Goal: Communication & Community: Answer question/provide support

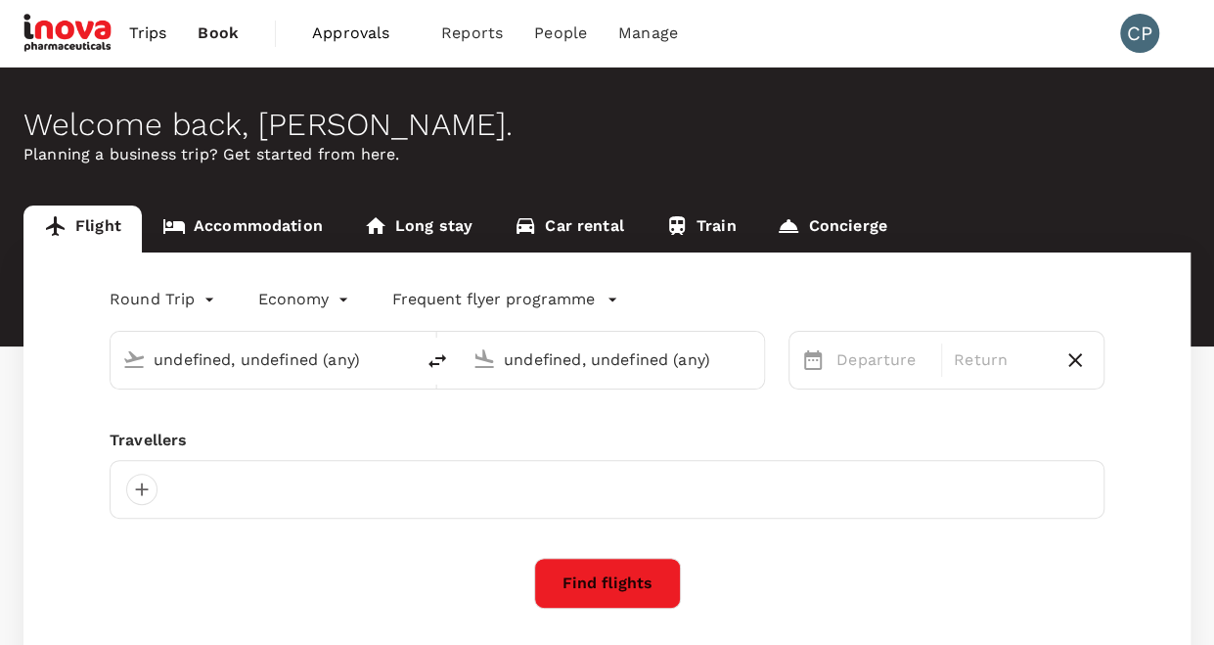
type input "undefined, undefined (any)"
type input "Zurich (ZRH)"
type input "[GEOGRAPHIC_DATA] (SKP)"
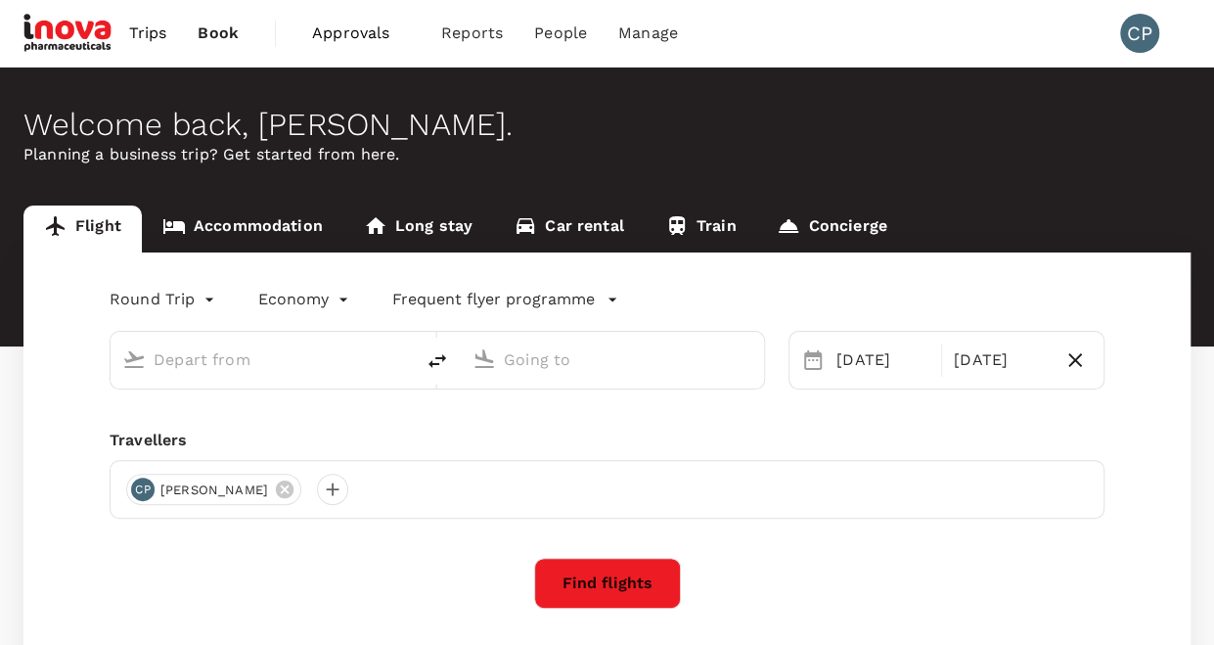
type input "Zurich (ZRH)"
type input "[GEOGRAPHIC_DATA] (SKP)"
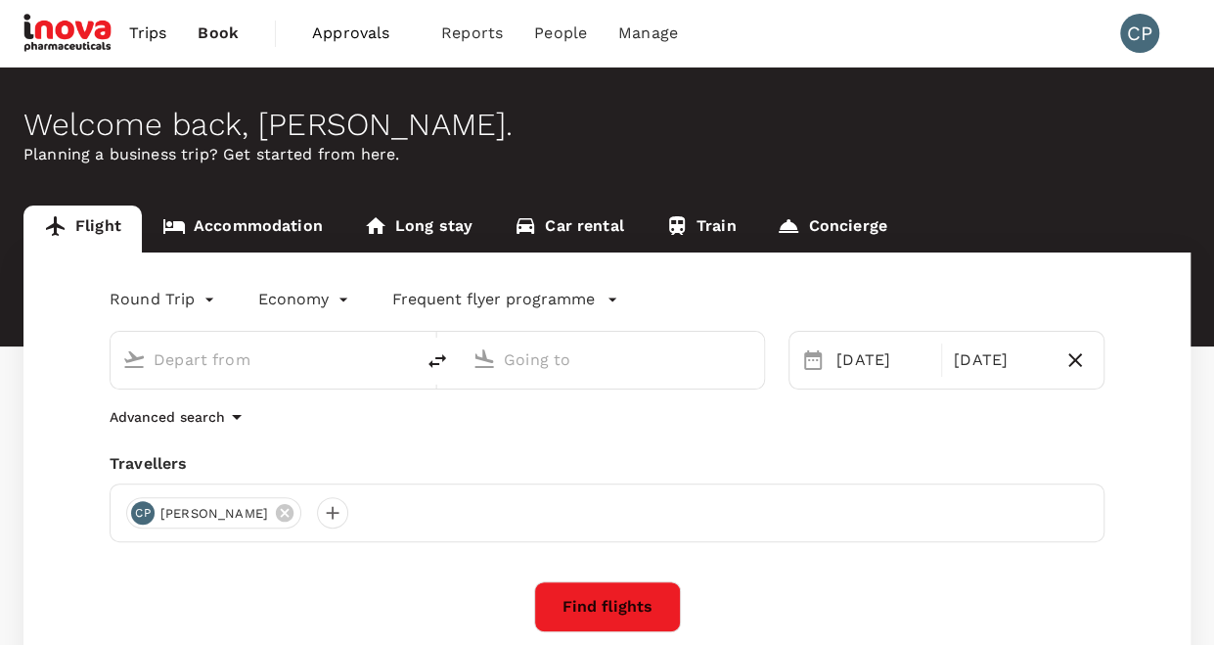
type input "Zurich (ZRH)"
type input "[GEOGRAPHIC_DATA] (SKP)"
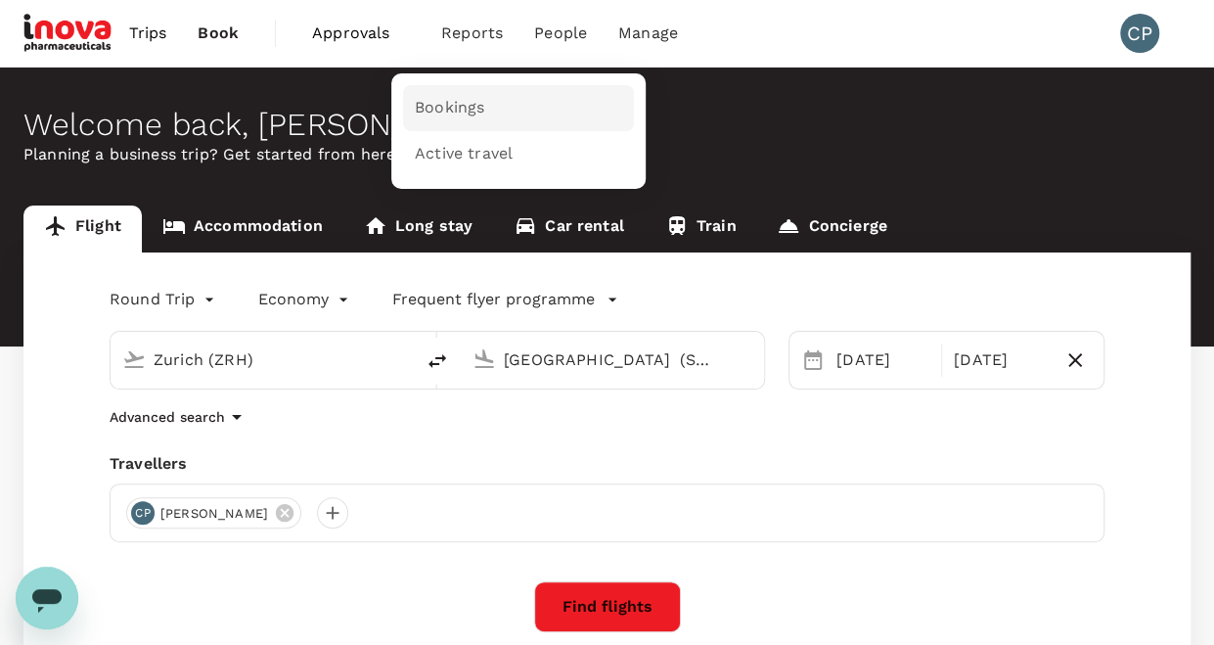
click at [454, 114] on span "Bookings" at bounding box center [449, 108] width 69 height 22
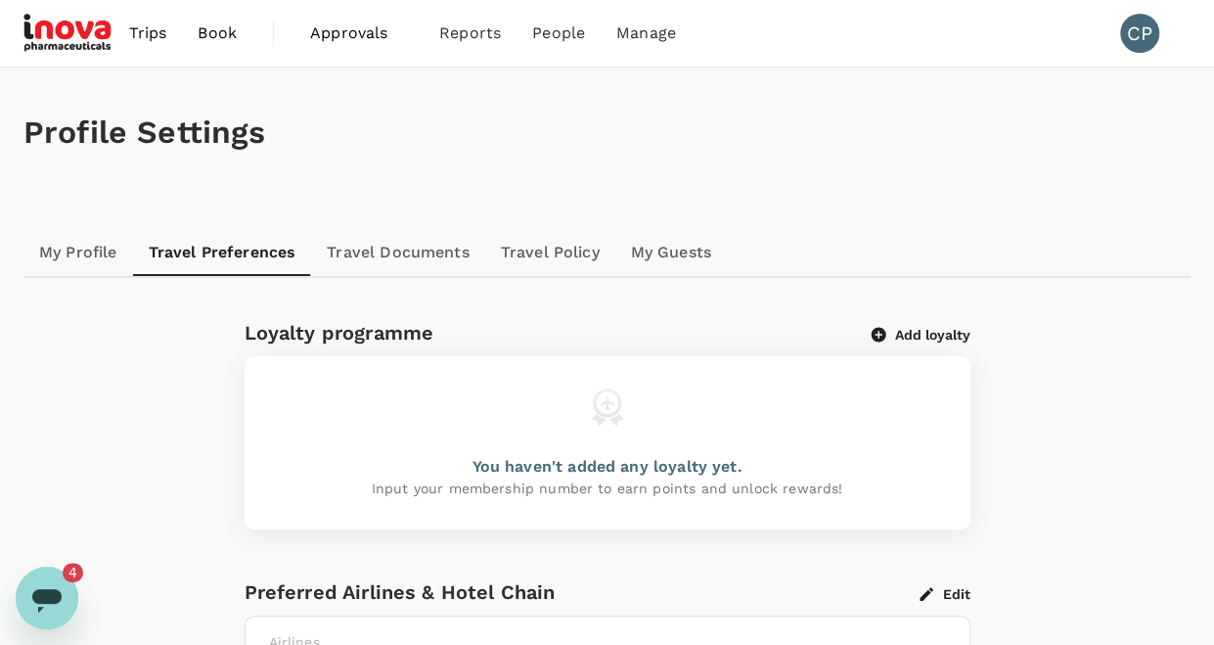
click at [49, 591] on icon "Open messaging window, 4 unread messages" at bounding box center [46, 600] width 29 height 23
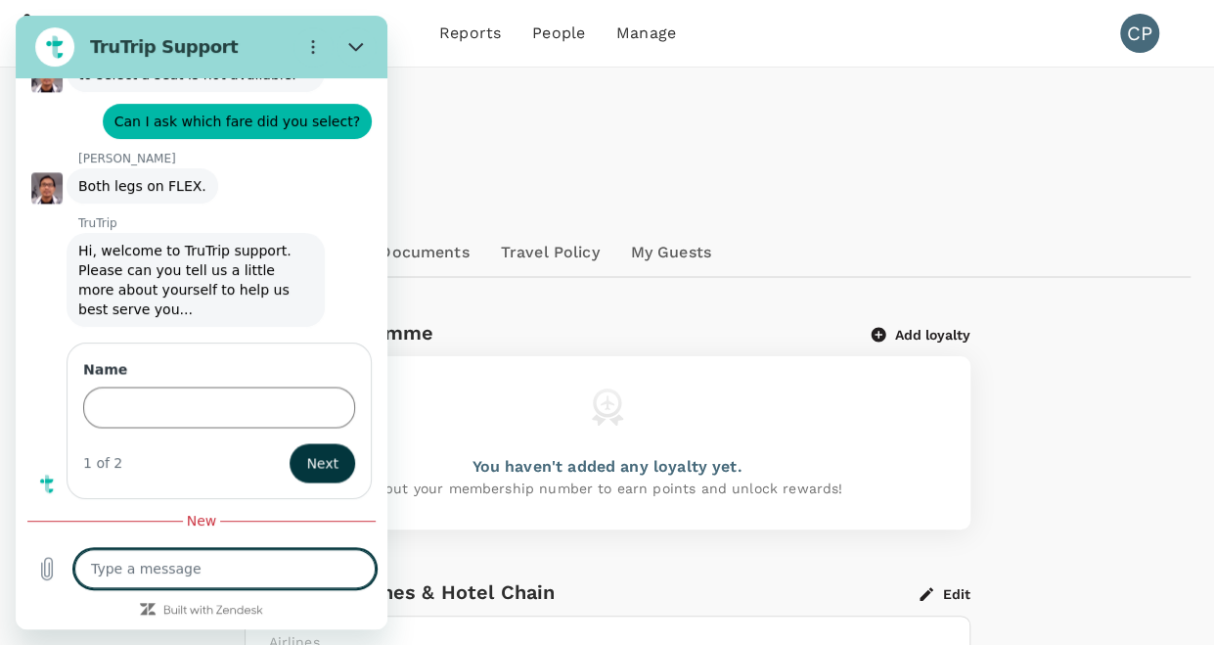
scroll to position [8658, 0]
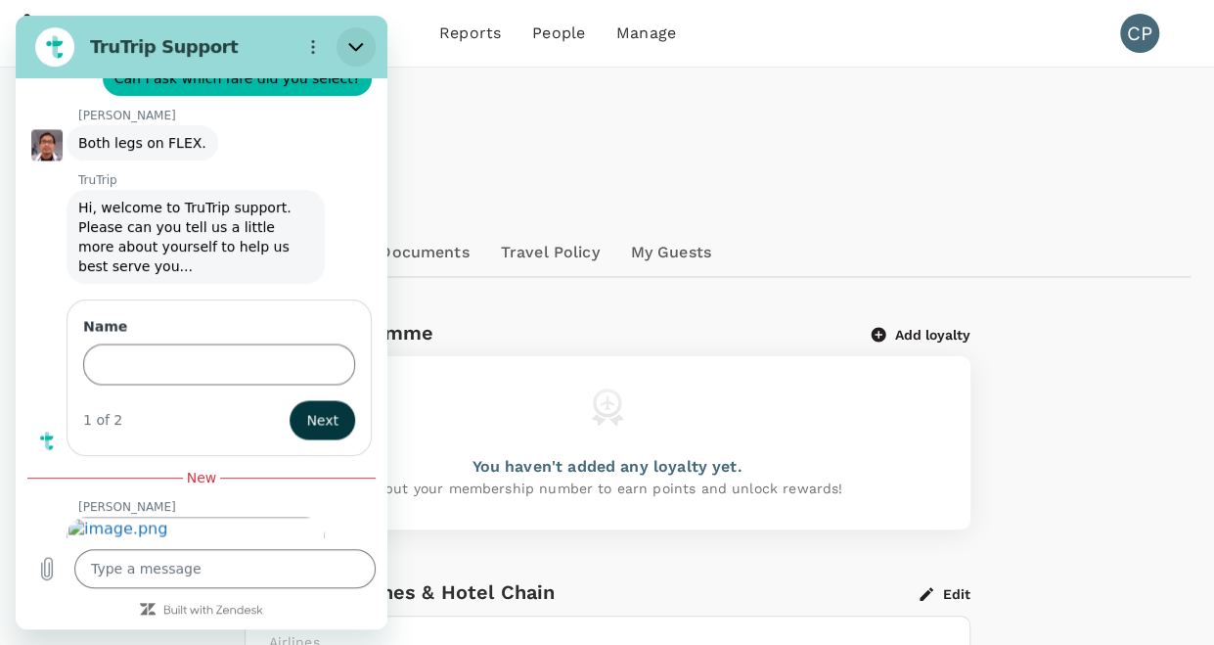
click at [352, 44] on icon "Close" at bounding box center [356, 47] width 16 height 16
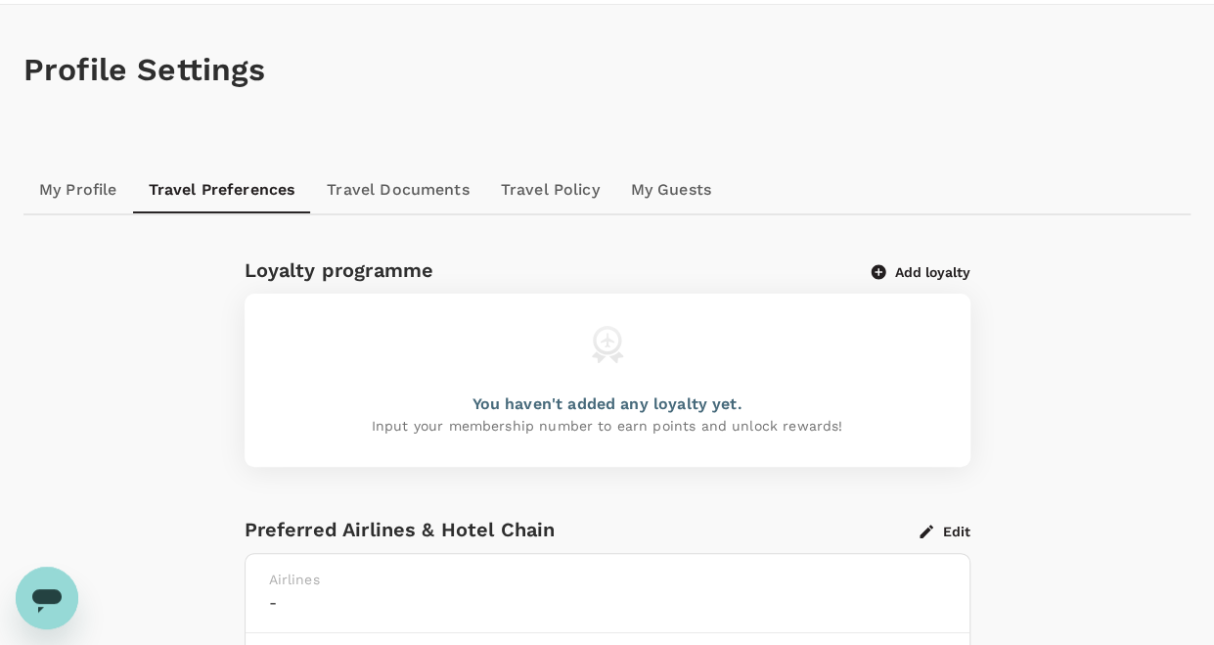
scroll to position [0, 0]
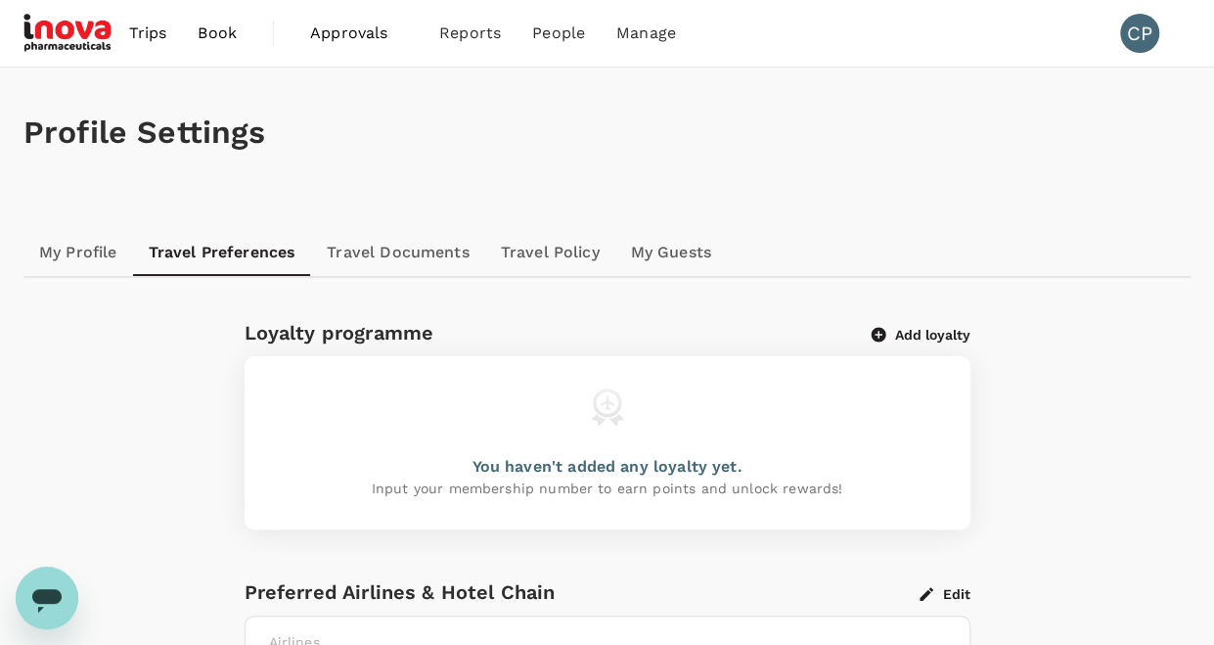
click at [44, 601] on icon "Open messaging window" at bounding box center [46, 600] width 29 height 23
type textarea "x"
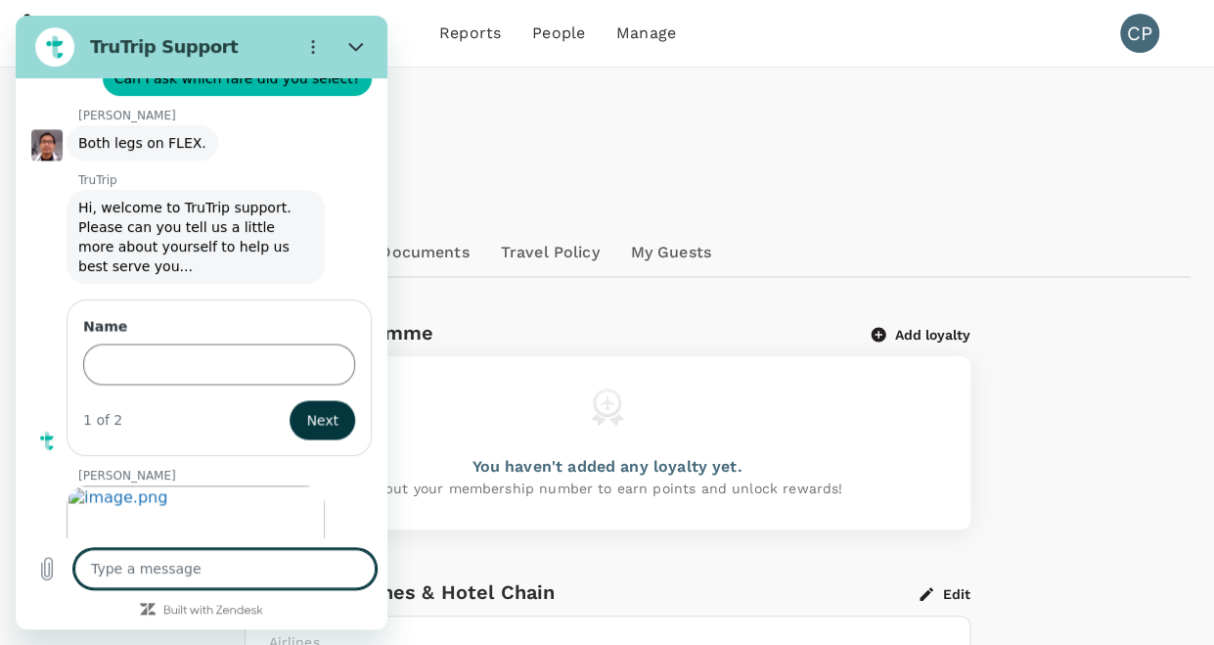
scroll to position [8627, 0]
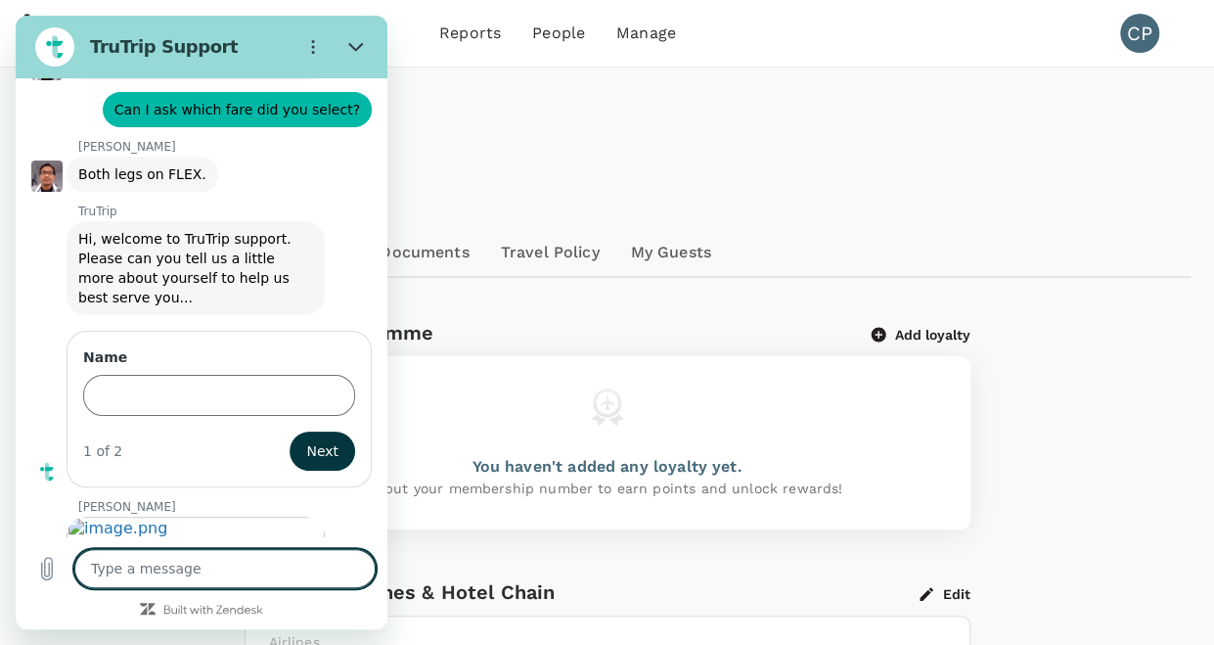
type textarea "T"
type textarea "x"
type textarea "Th"
type textarea "x"
type textarea "Thn"
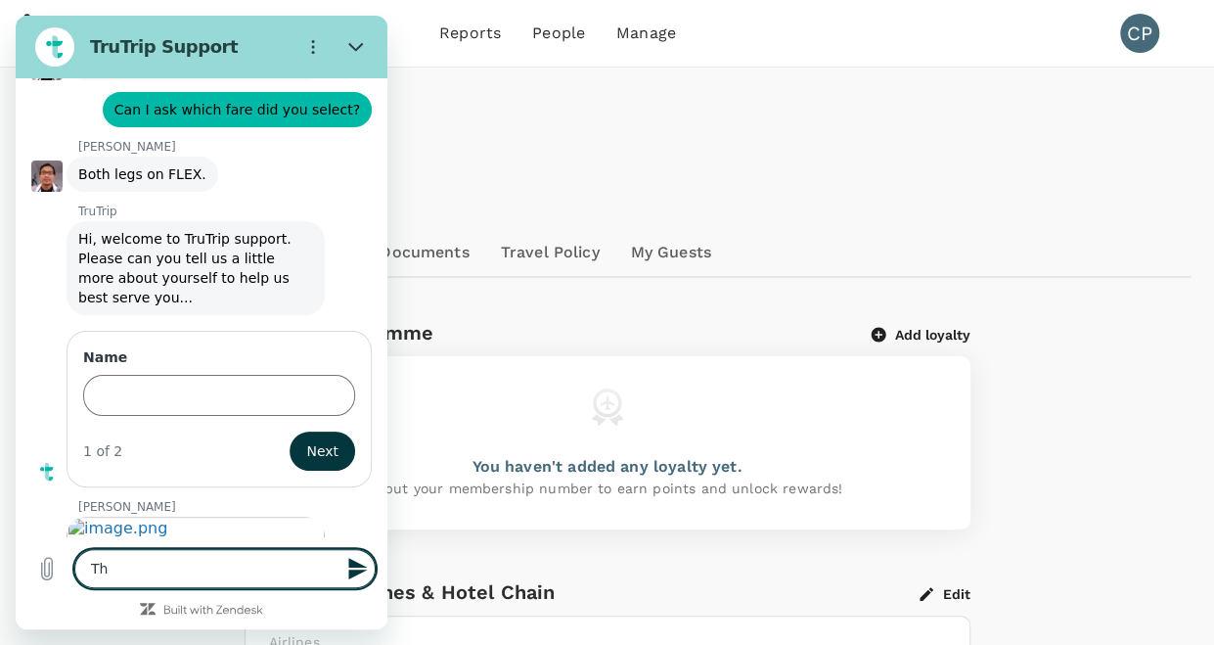
type textarea "x"
type textarea "Th"
type textarea "x"
type textarea "Tha"
type textarea "x"
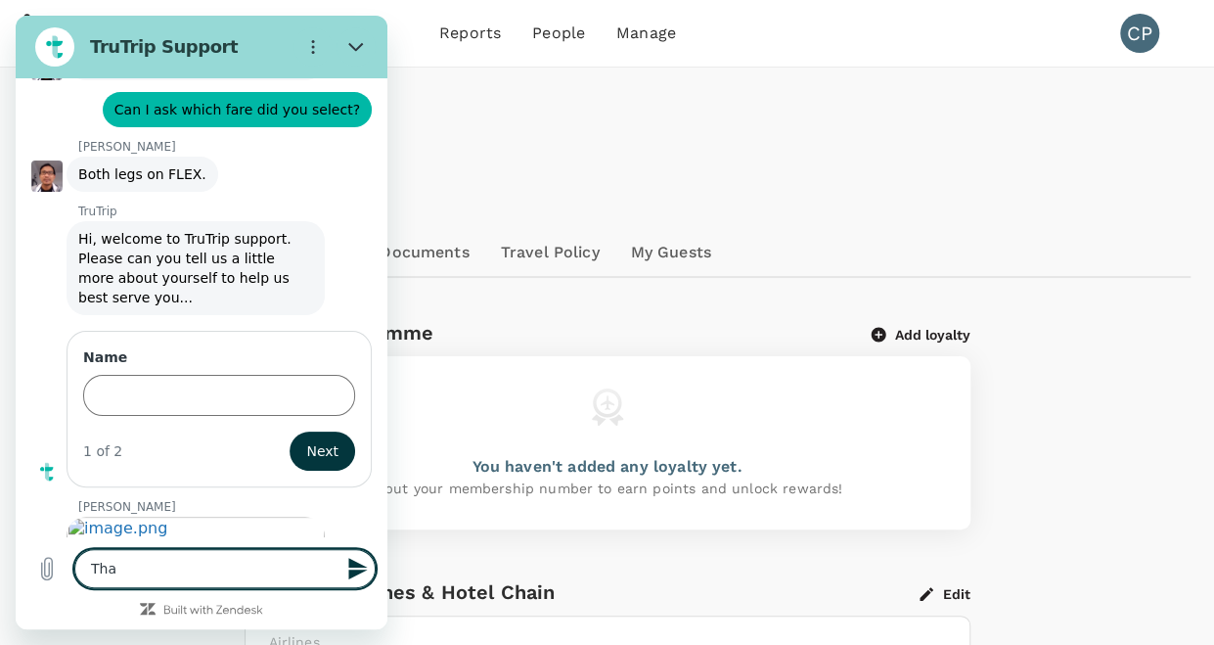
type textarea "Than"
type textarea "x"
type textarea "Thank"
type textarea "x"
type textarea "Thank"
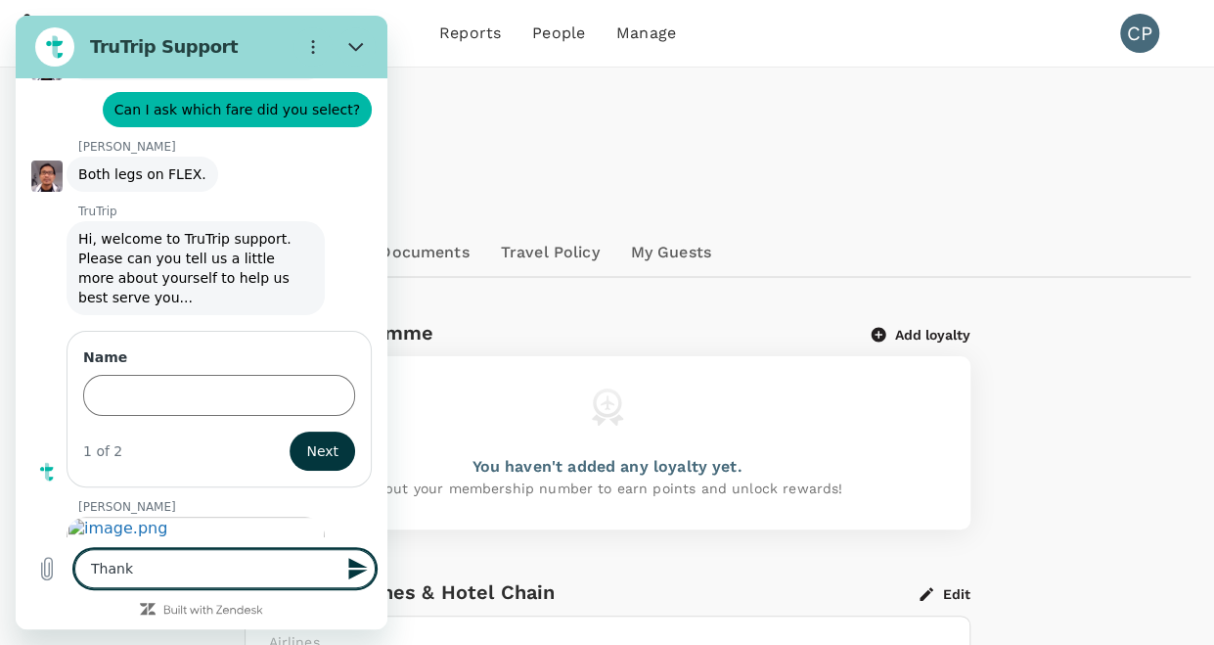
type textarea "x"
type textarea "Thank y"
type textarea "x"
type textarea "Thank yo"
type textarea "x"
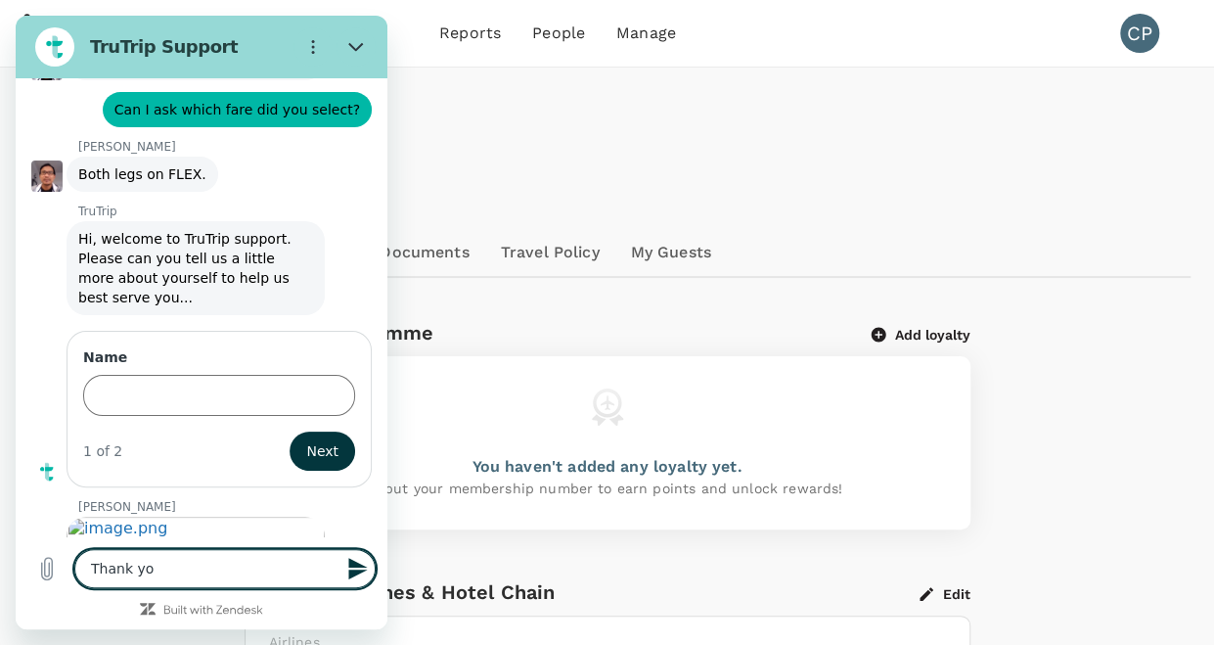
type textarea "Thank you"
type textarea "x"
type textarea "Thank you"
type textarea "x"
type textarea "Thank you f"
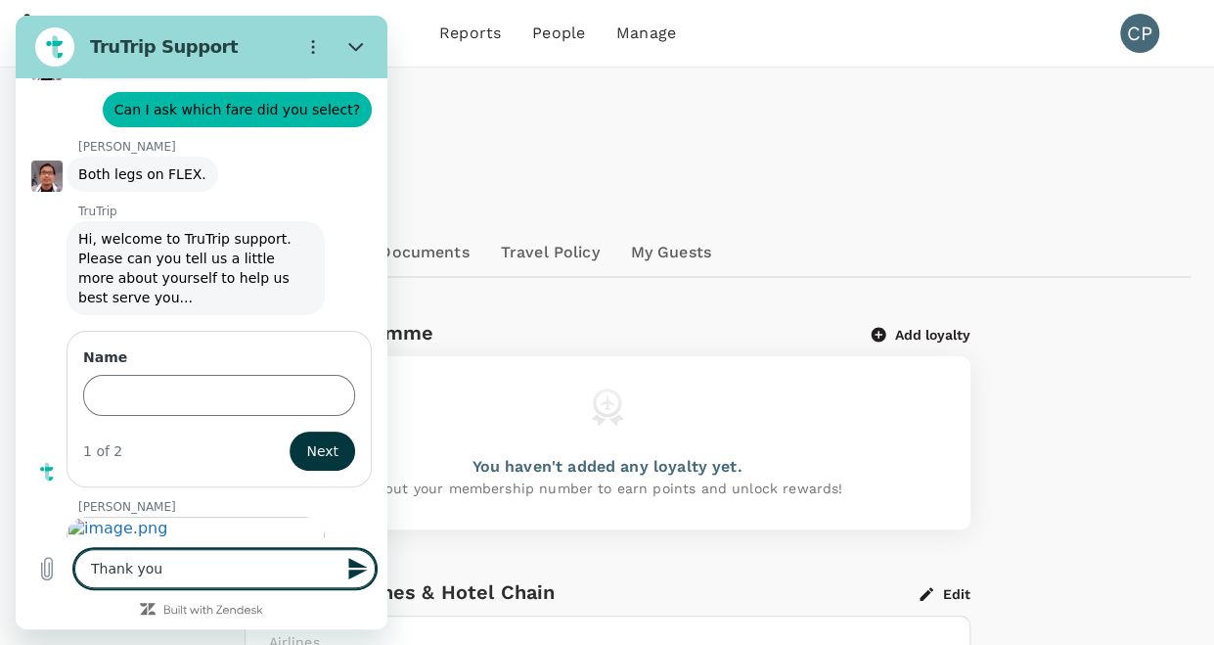
type textarea "x"
type textarea "Thank you fr"
type textarea "x"
type textarea "Thank you f"
type textarea "x"
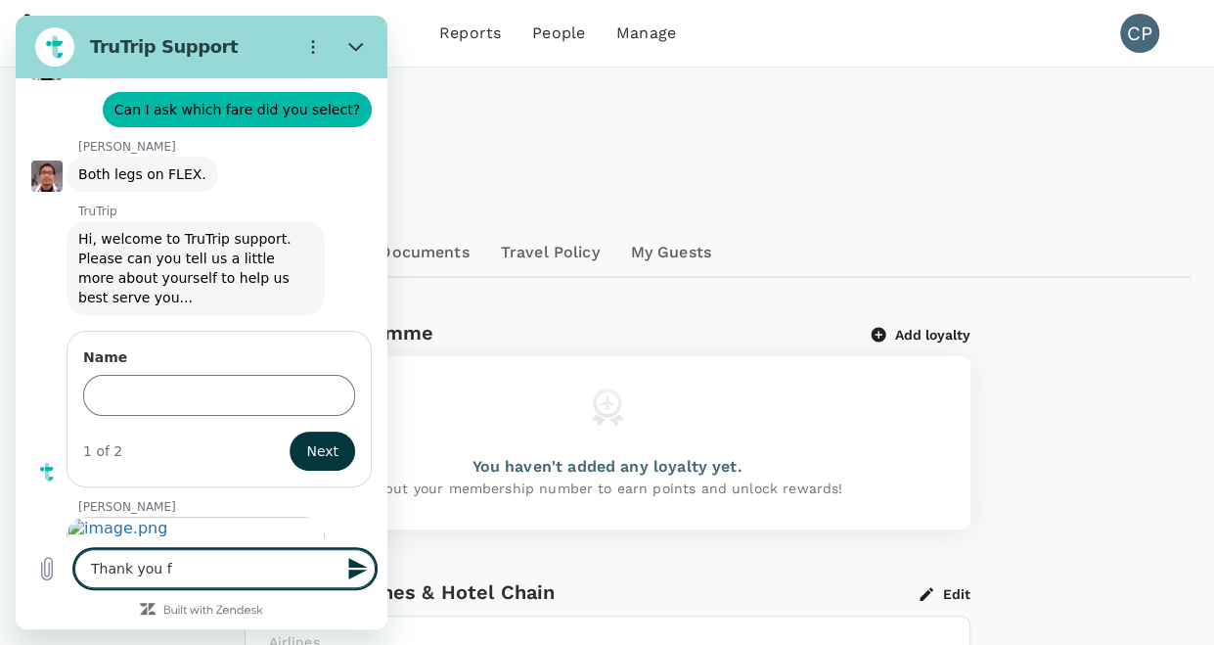
type textarea "Thank you fo"
type textarea "x"
type textarea "Thank you for"
type textarea "x"
type textarea "Thank you for"
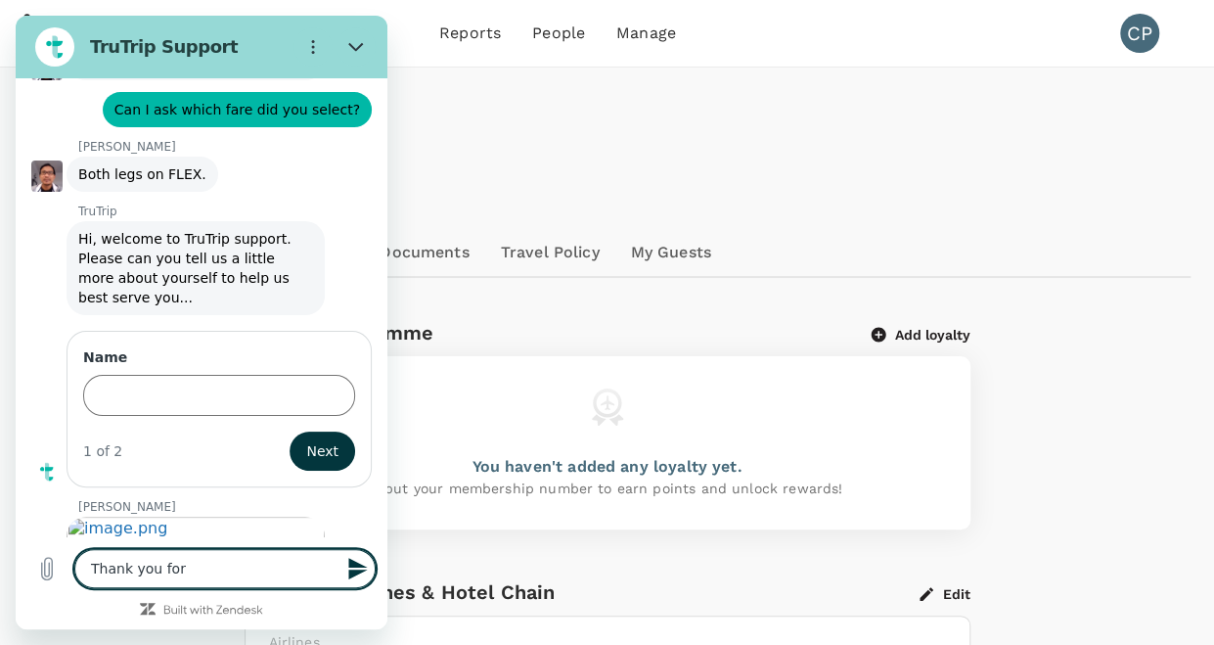
type textarea "x"
type textarea "Thank you for y"
type textarea "x"
type textarea "Thank you for yo"
type textarea "x"
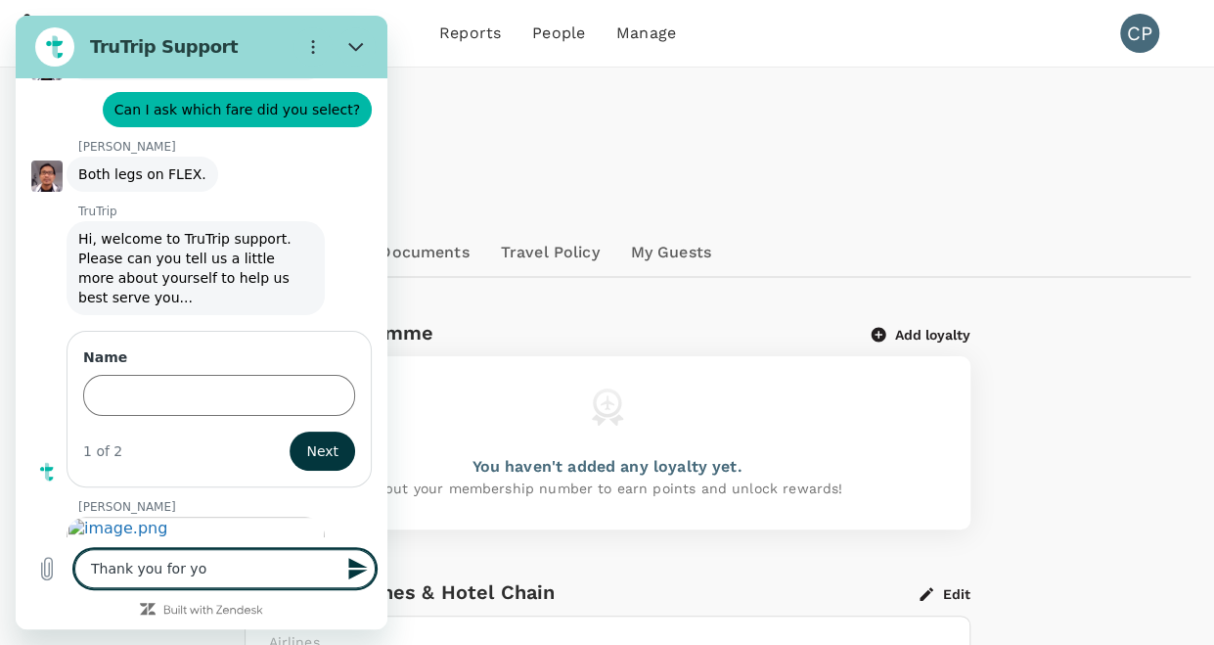
type textarea "Thank you for you"
type textarea "x"
type textarea "Thank you for your"
type textarea "x"
type textarea "Thank you for your"
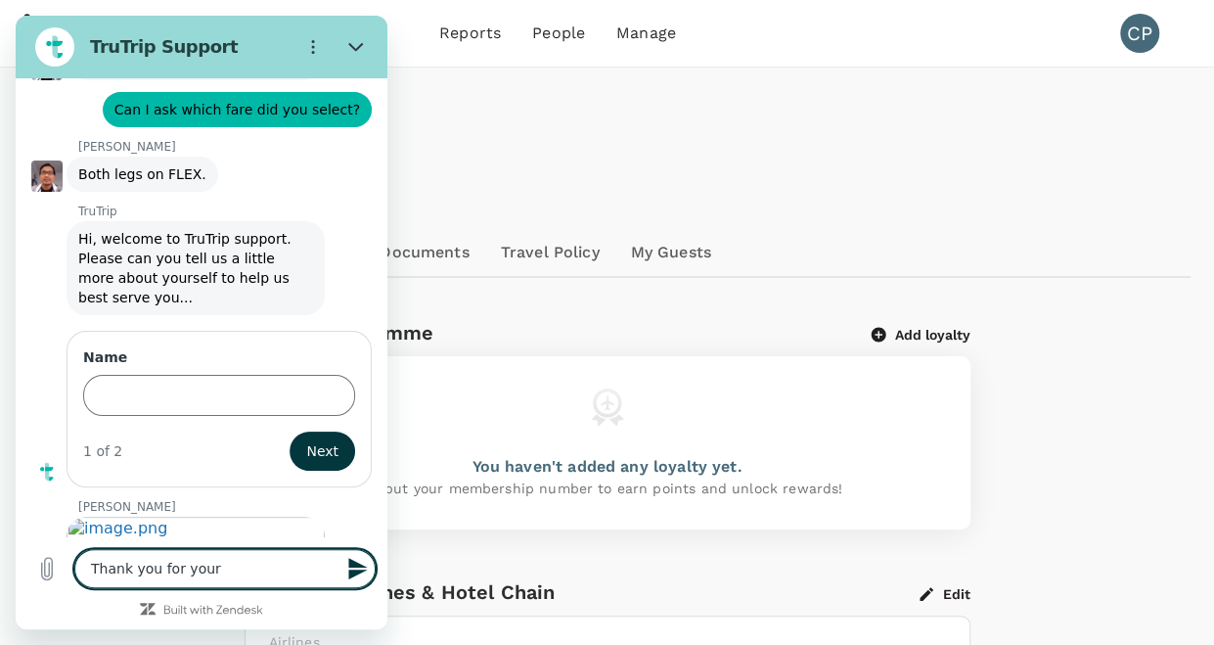
type textarea "x"
type textarea "Thank you for your s"
type textarea "x"
type textarea "Thank you for your su"
type textarea "x"
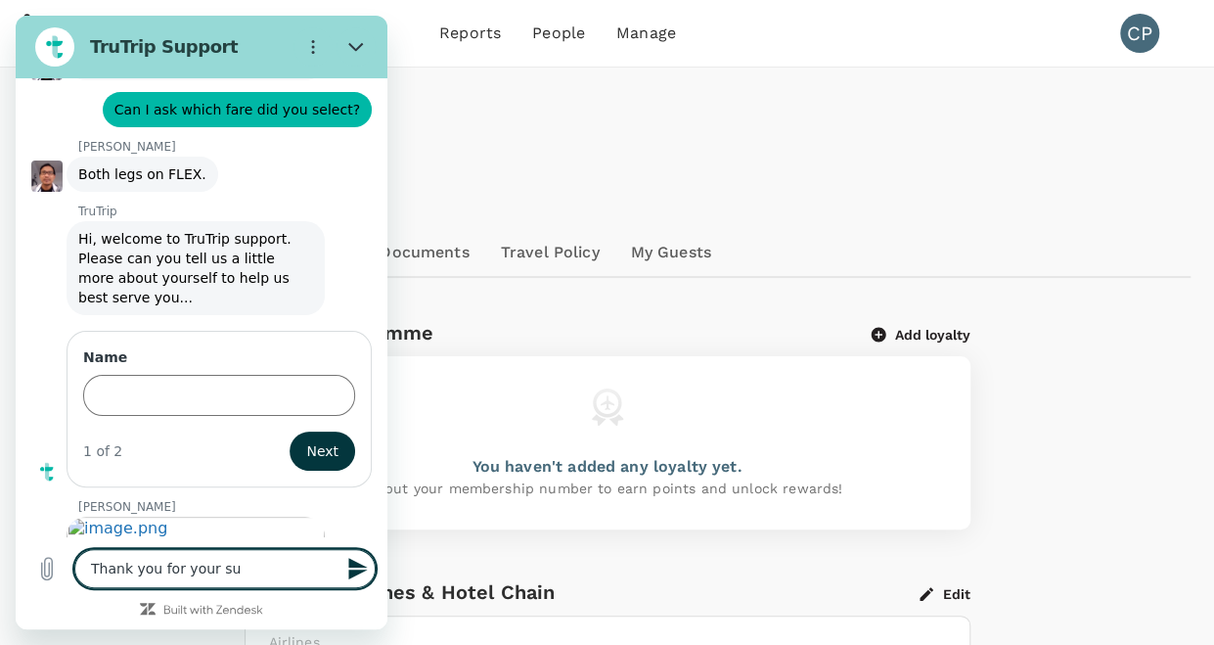
type textarea "Thank you for your sup"
type textarea "x"
type textarea "Thank you for your supp"
type textarea "x"
type textarea "Thank you for your suppo"
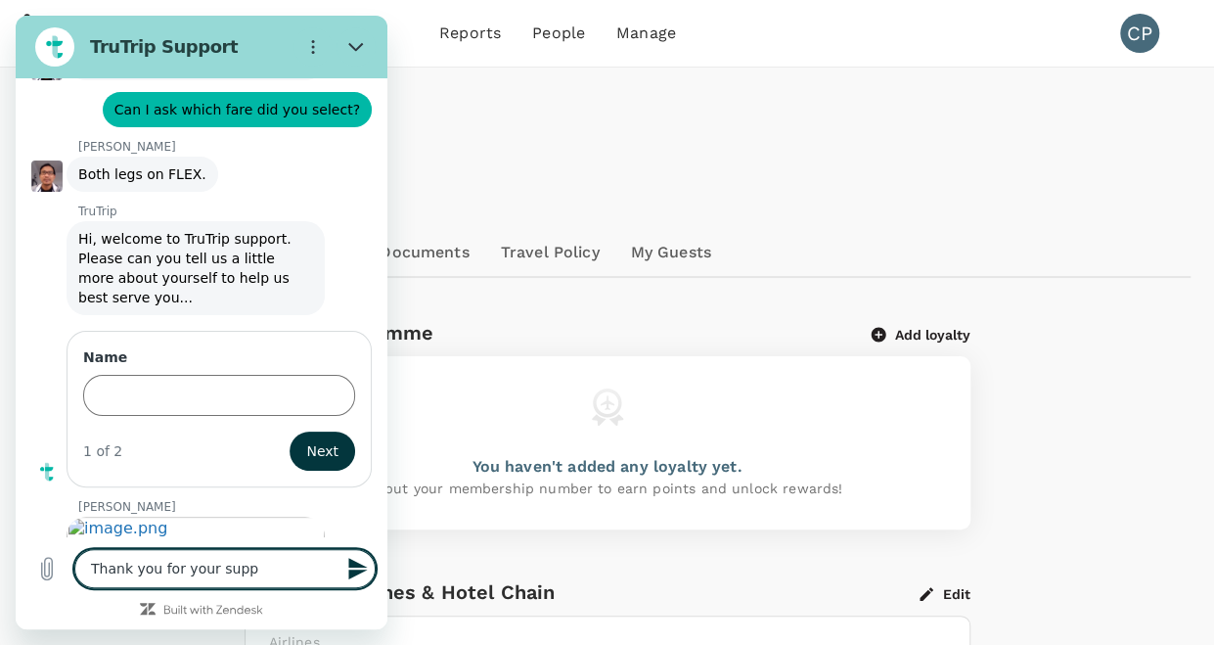
type textarea "x"
type textarea "Thank you for your suppor"
type textarea "x"
type textarea "Thank you for your support"
type textarea "x"
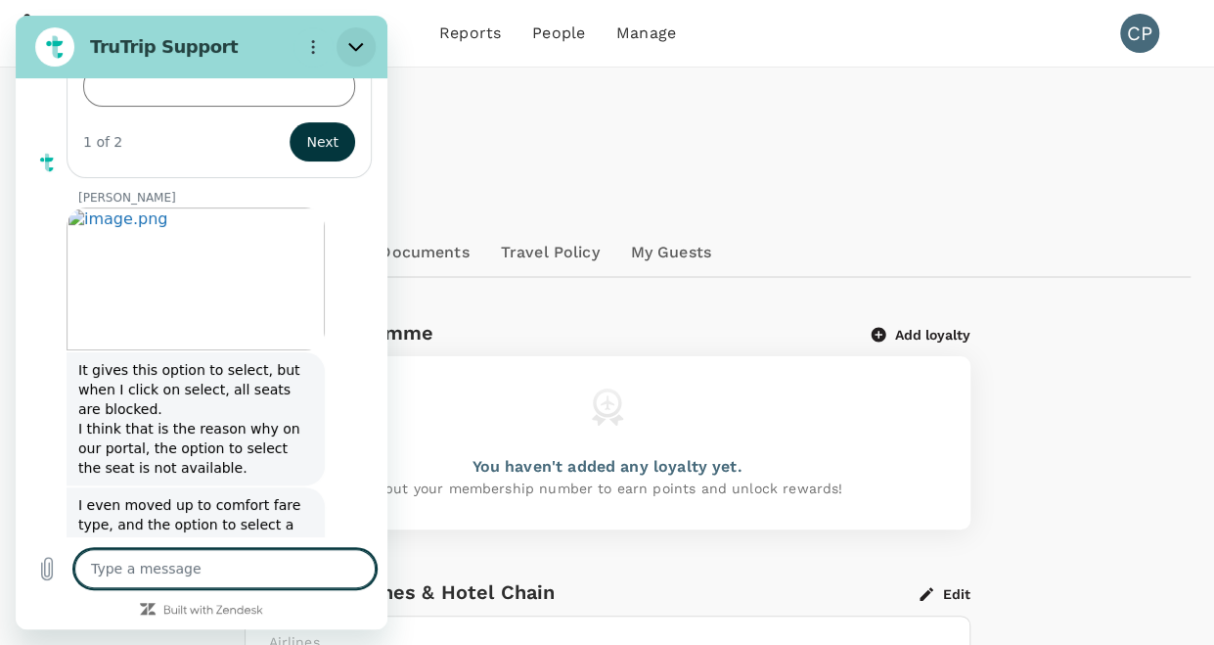
scroll to position [8940, 0]
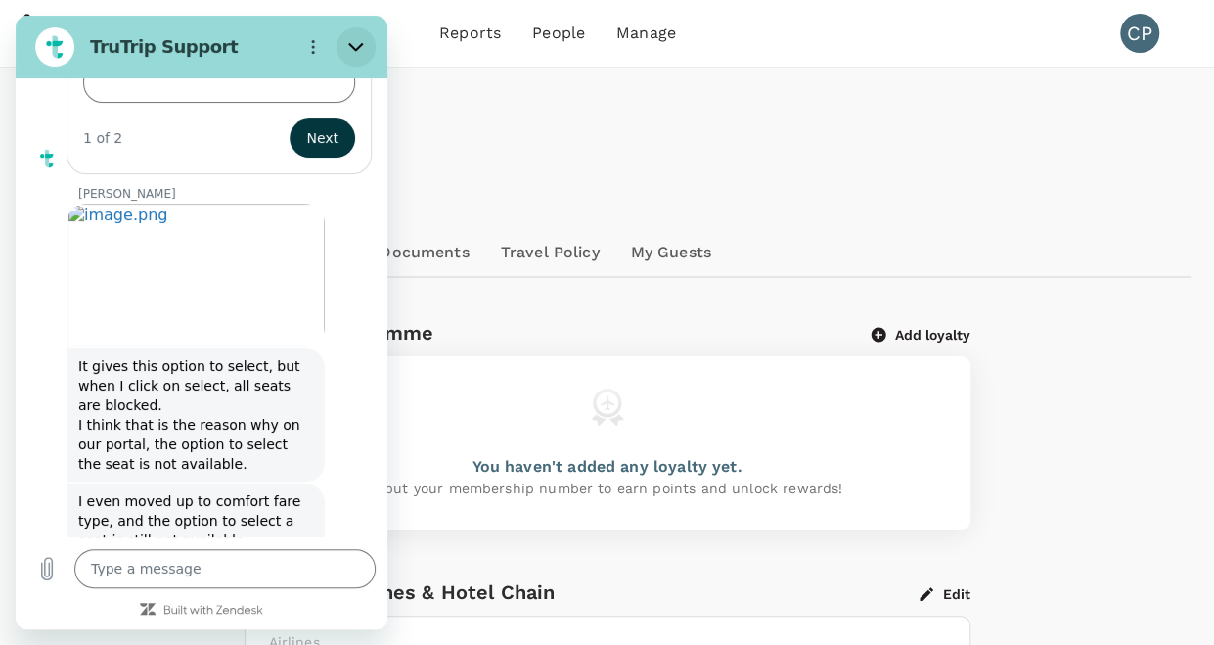
click at [356, 49] on icon "Close" at bounding box center [355, 47] width 15 height 9
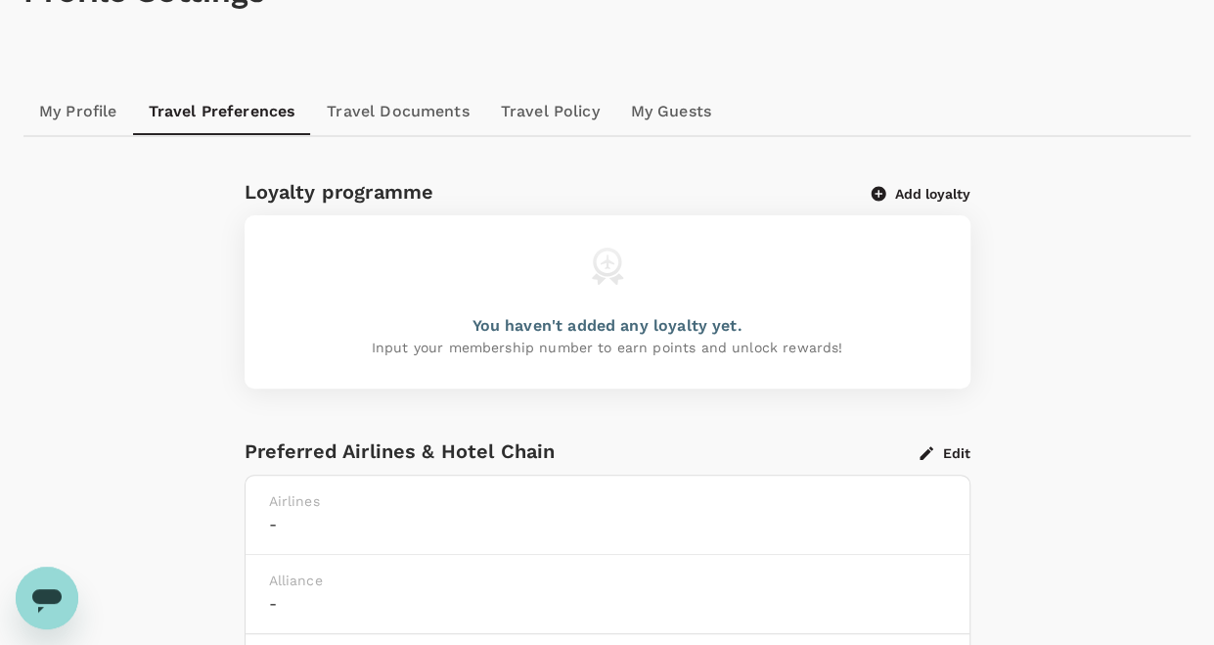
scroll to position [0, 0]
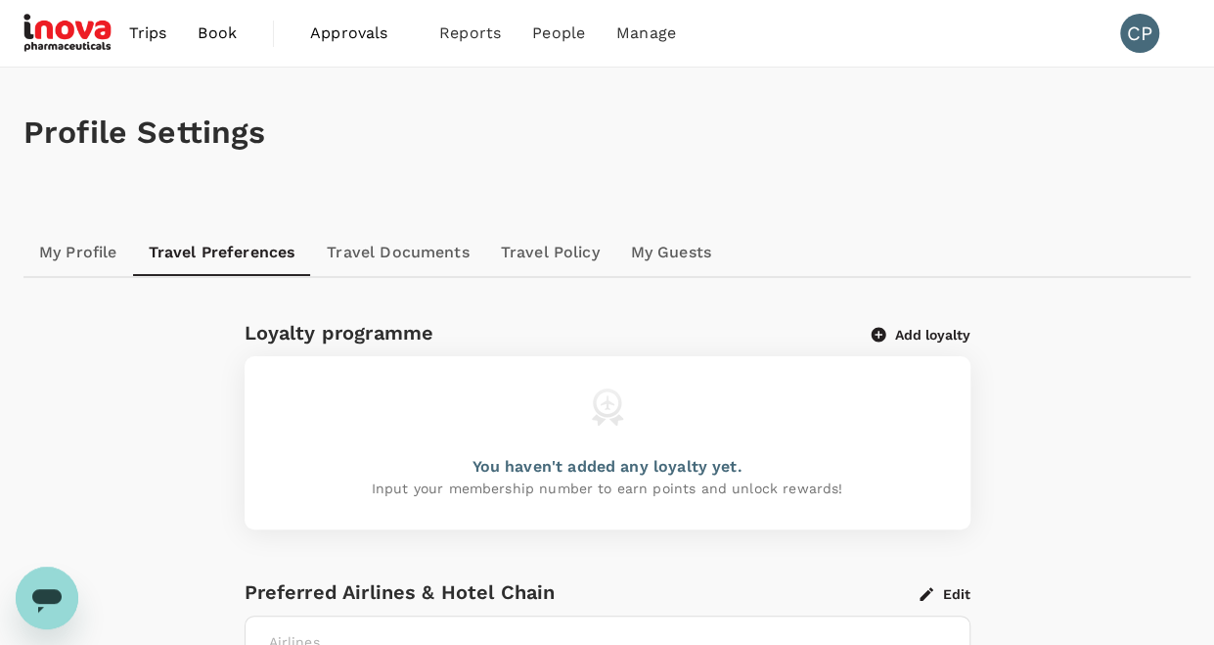
type textarea "x"
